Goal: Task Accomplishment & Management: Complete application form

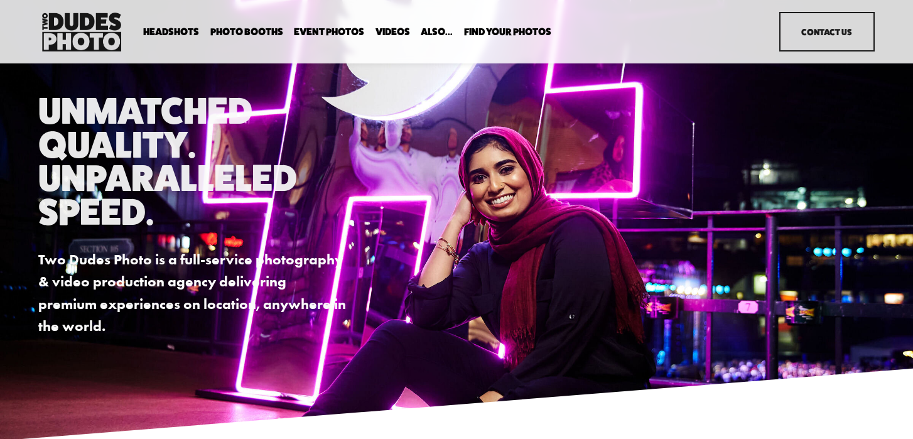
click at [0, 0] on span "Executive / VIP Portraits" at bounding box center [0, 0] width 0 height 0
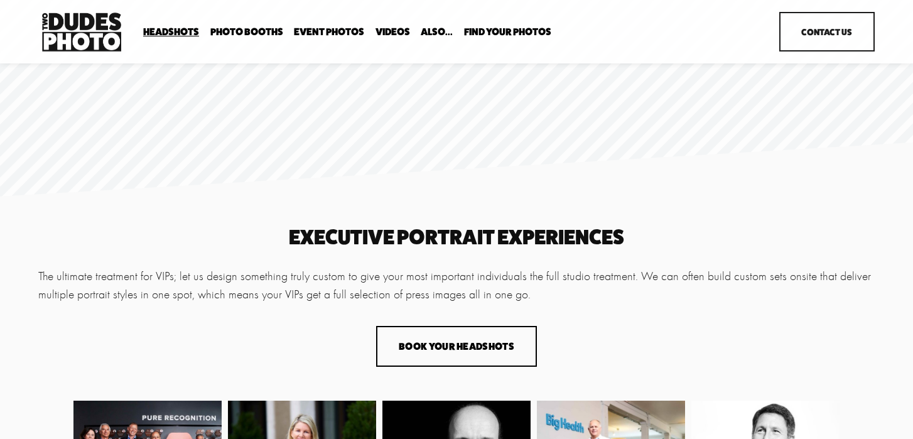
click at [0, 0] on span "Expo Headshots" at bounding box center [0, 0] width 0 height 0
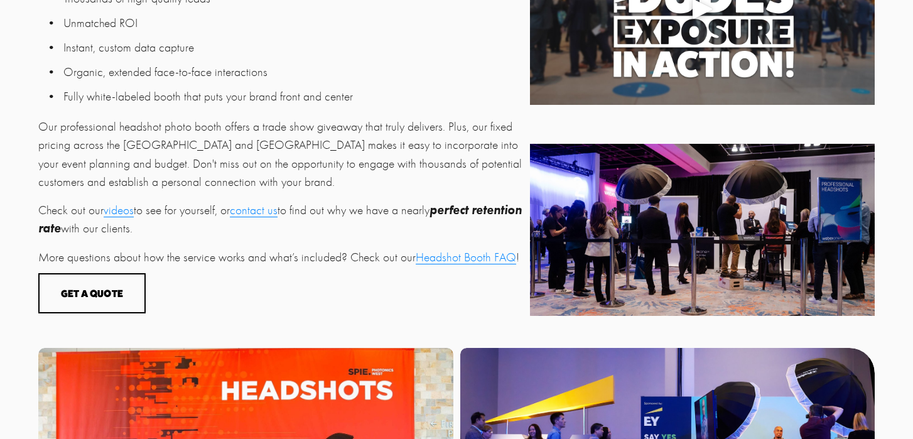
scroll to position [564, 0]
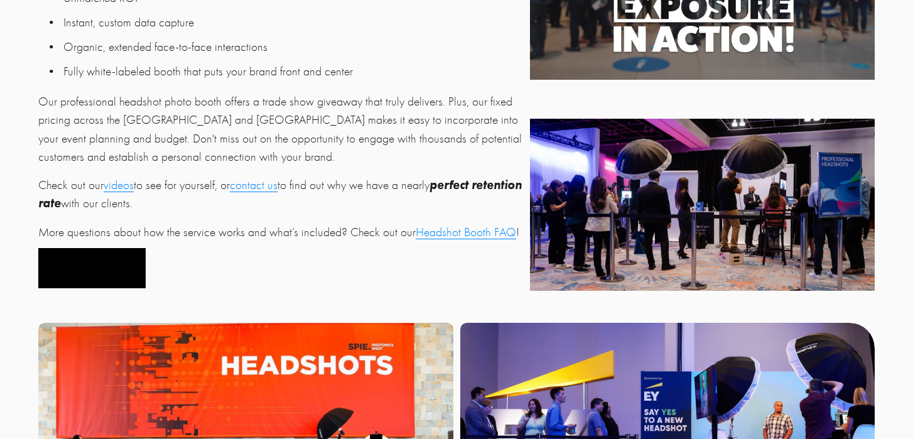
click at [125, 269] on button "Get a Quote" at bounding box center [91, 268] width 107 height 41
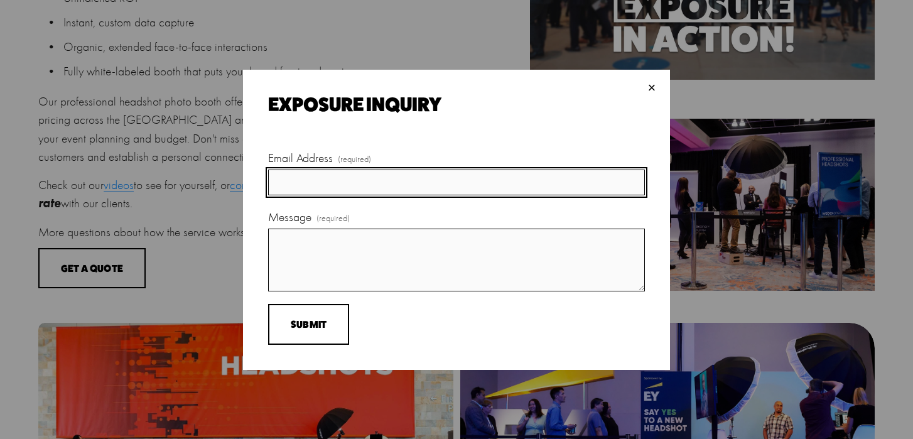
click at [372, 184] on input "Email Address (required)" at bounding box center [456, 183] width 377 height 26
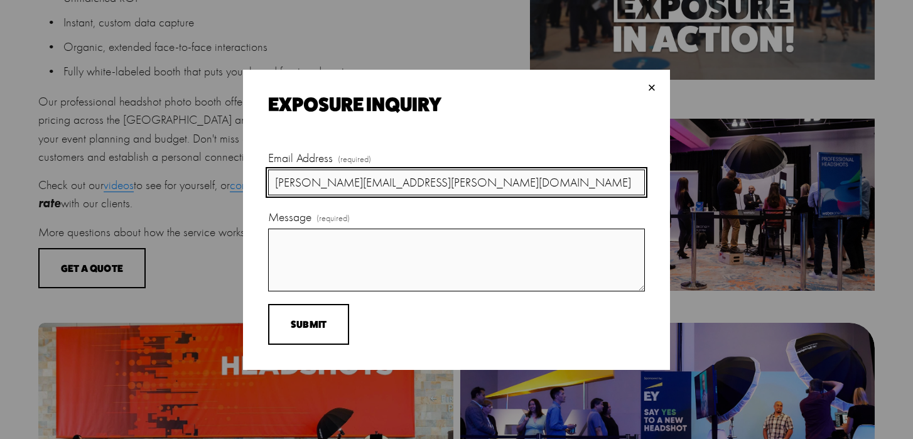
type input "margaret.shaeffer@slalom.com"
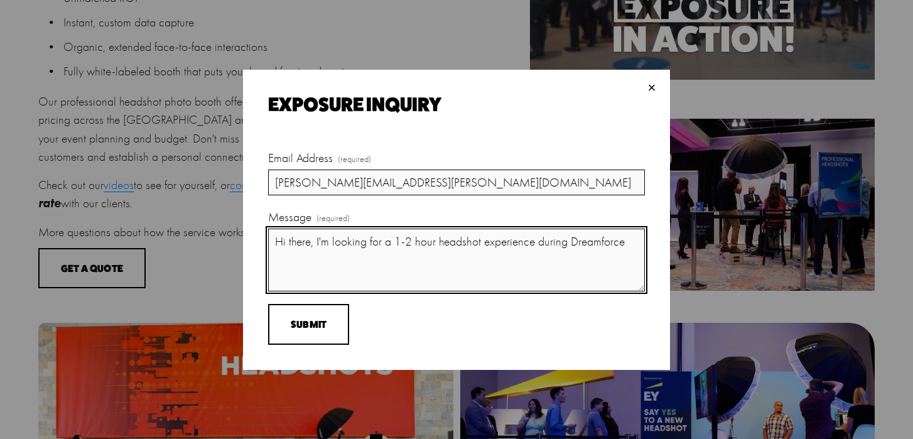
click at [560, 234] on textarea "Hi there, I'm looking for a 1-2 hour headshot experience during Dreamforce" at bounding box center [456, 260] width 377 height 63
click at [642, 244] on textarea "Hi there, I'm looking for a 1-2 hour headshot experience during the Dreamforce" at bounding box center [456, 260] width 377 height 63
click at [339, 257] on textarea "Hi there, I'm looking for a 1-2 hour headshot experience during the Dreamforce …" at bounding box center [456, 260] width 377 height 63
click at [534, 258] on textarea "Hi there, I'm looking for a 1-2 hour headshot experience during the Dreamforce …" at bounding box center [456, 260] width 377 height 63
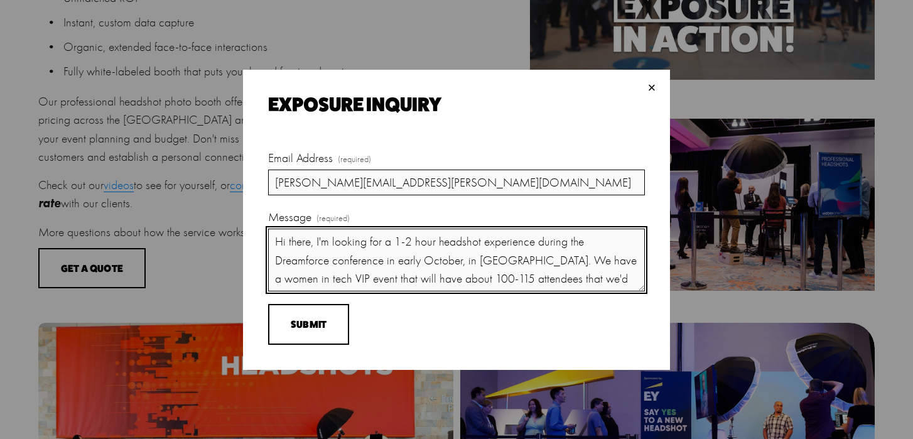
scroll to position [13, 0]
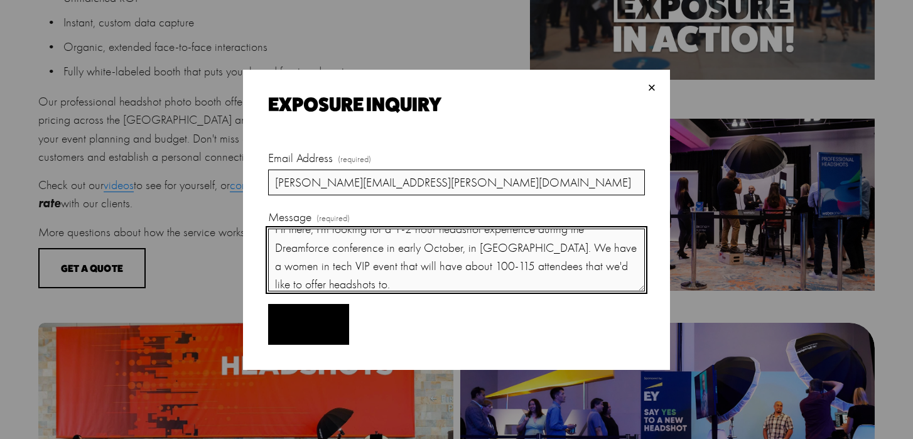
type textarea "Hi there, I'm looking for a 1-2 hour headshot experience during the Dreamforce …"
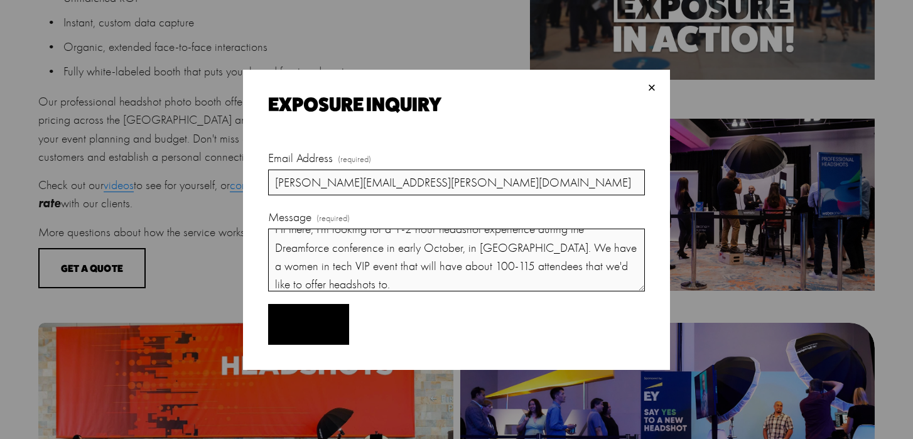
click at [324, 329] on span "Submit" at bounding box center [309, 324] width 36 height 12
